Goal: Navigation & Orientation: Find specific page/section

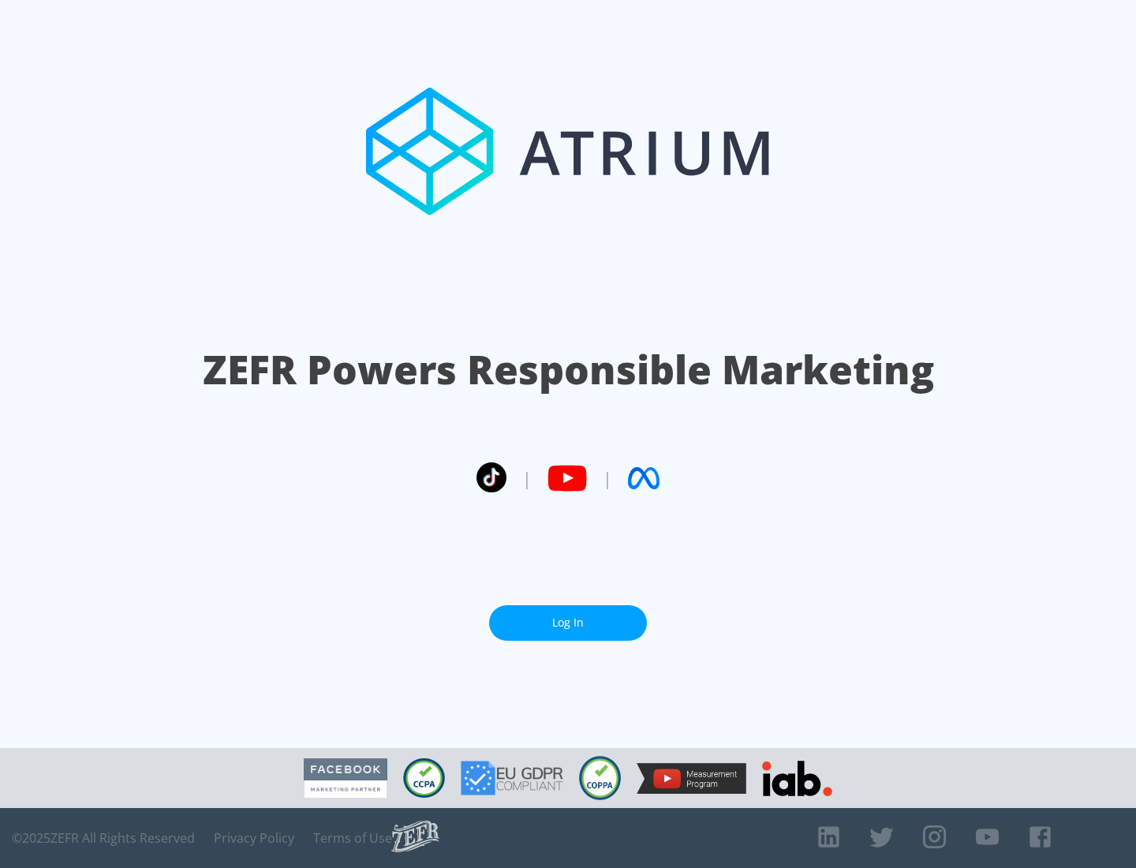
click at [568, 623] on link "Log In" at bounding box center [568, 623] width 158 height 36
